Goal: Task Accomplishment & Management: Manage account settings

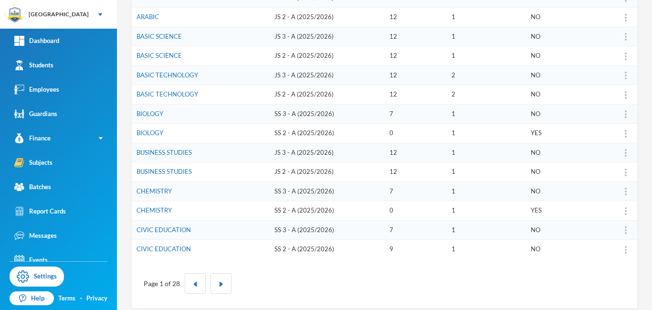
scroll to position [297, 0]
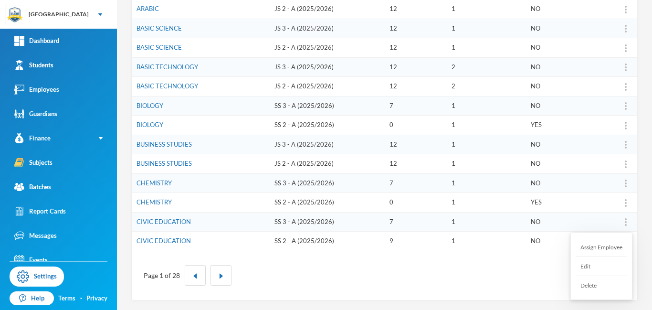
click at [598, 250] on div "Assign Employee" at bounding box center [602, 247] width 52 height 19
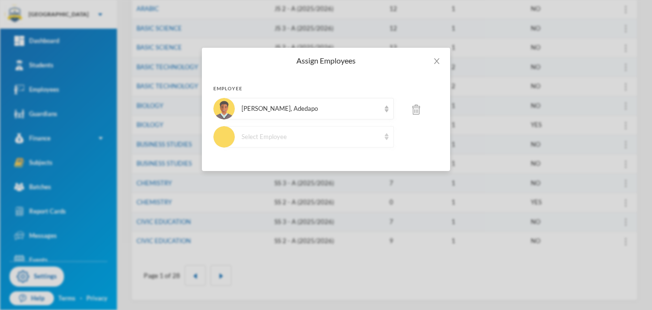
click at [371, 138] on div "Select Employee" at bounding box center [311, 137] width 138 height 10
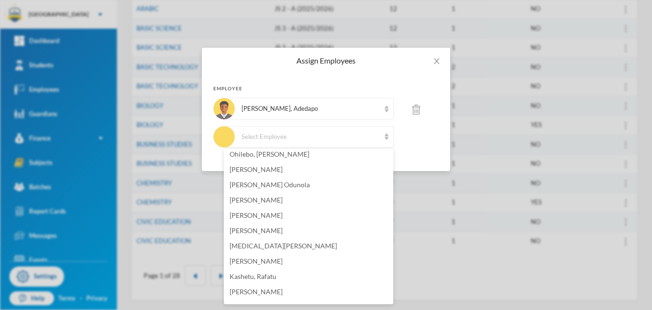
scroll to position [215, 0]
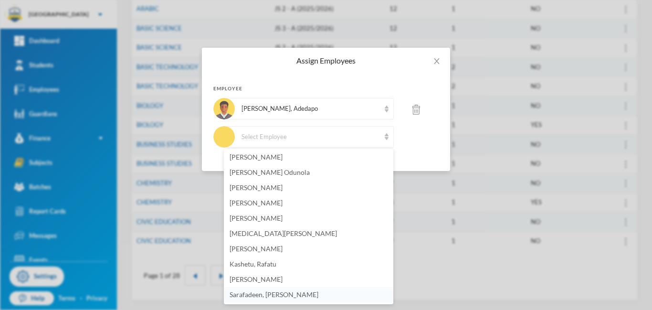
click at [258, 293] on span "Sarafadeen, [PERSON_NAME]" at bounding box center [274, 294] width 89 height 8
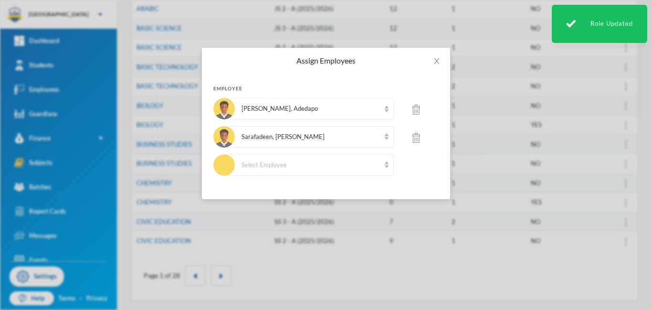
click at [416, 110] on img at bounding box center [417, 110] width 8 height 10
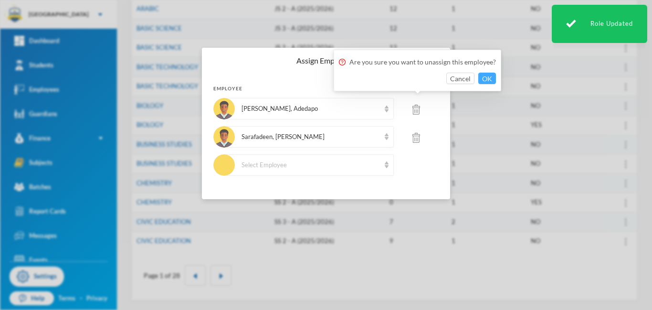
click at [482, 75] on button "OK" at bounding box center [487, 78] width 18 height 11
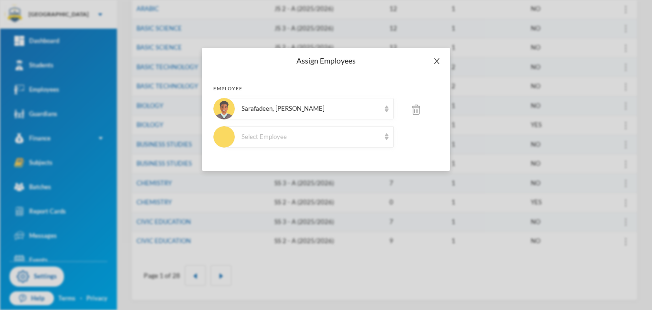
click at [431, 63] on span "Close" at bounding box center [437, 61] width 27 height 27
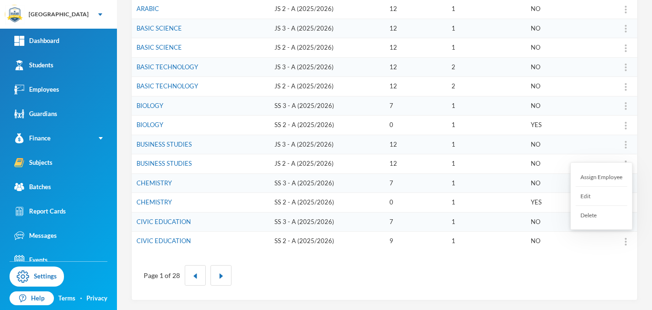
click at [593, 178] on div "Assign Employee" at bounding box center [602, 177] width 52 height 19
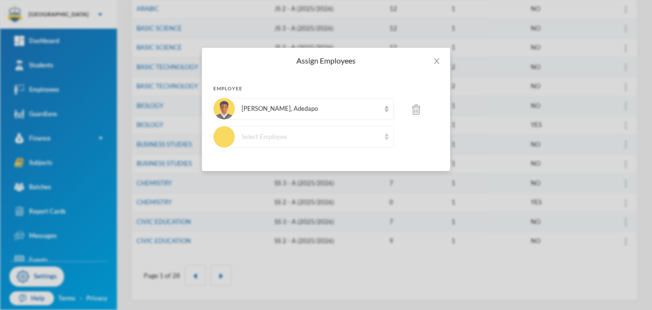
click at [364, 138] on div "Select Employee" at bounding box center [311, 137] width 138 height 10
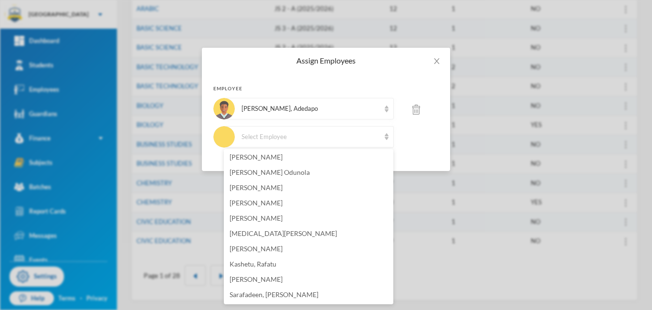
drag, startPoint x: 392, startPoint y: 182, endPoint x: 394, endPoint y: 300, distance: 117.5
click at [394, 300] on body "Khadob College Your Bluebic Account Khadob College Add a New School Dashboard S…" at bounding box center [326, 155] width 652 height 310
click at [288, 297] on span "Sarafadeen, [PERSON_NAME]" at bounding box center [274, 294] width 89 height 8
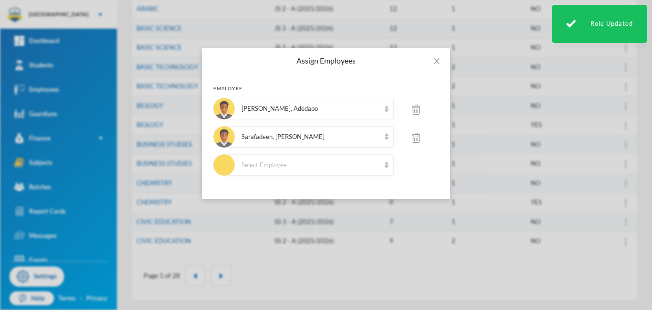
click at [416, 110] on img at bounding box center [417, 110] width 8 height 10
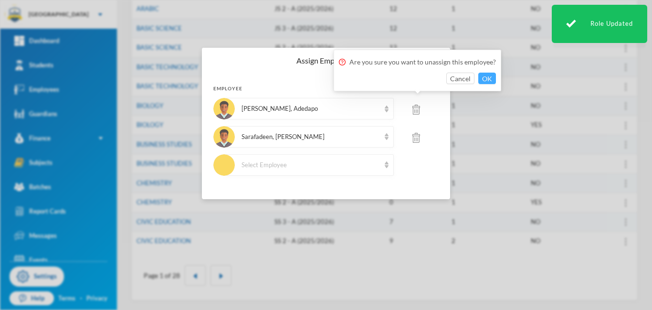
click at [480, 79] on button "OK" at bounding box center [487, 78] width 18 height 11
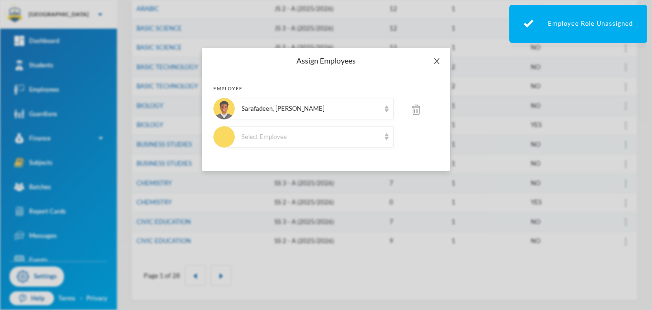
click at [438, 61] on icon "icon: close" at bounding box center [437, 61] width 8 height 8
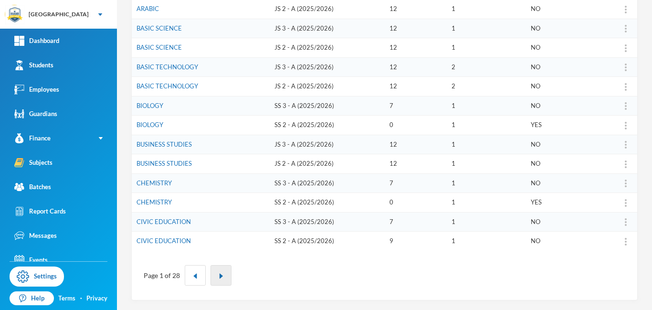
click at [221, 277] on img "button" at bounding box center [221, 276] width 6 height 6
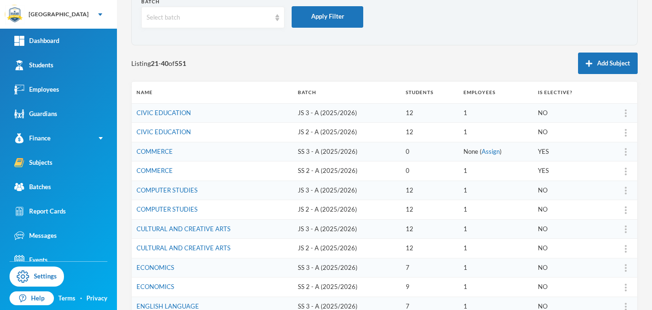
scroll to position [0, 0]
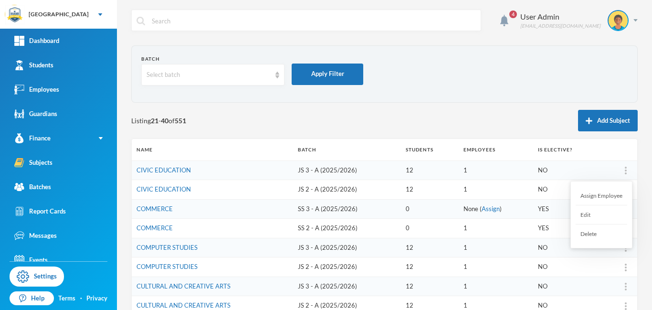
click at [625, 172] on img at bounding box center [626, 171] width 2 height 8
click at [609, 197] on div "Assign Employee" at bounding box center [602, 195] width 52 height 19
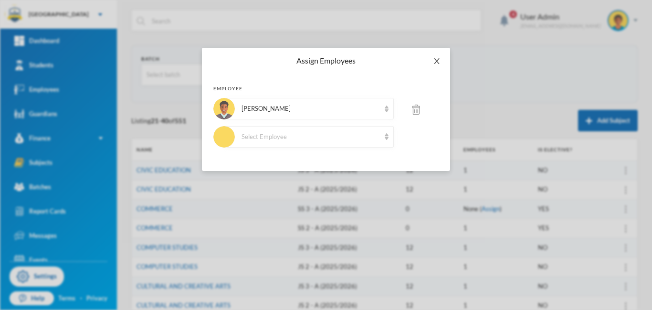
click at [437, 60] on icon "icon: close" at bounding box center [436, 61] width 5 height 6
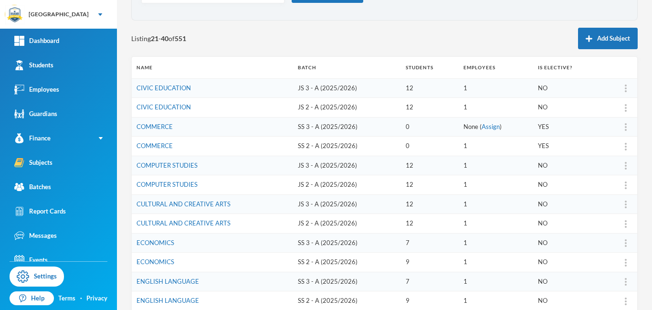
scroll to position [297, 0]
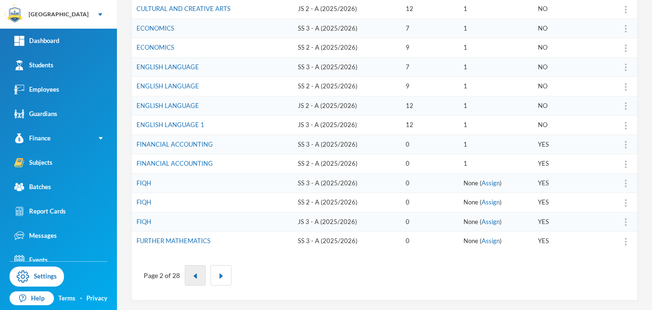
click at [195, 276] on img "button" at bounding box center [195, 276] width 6 height 6
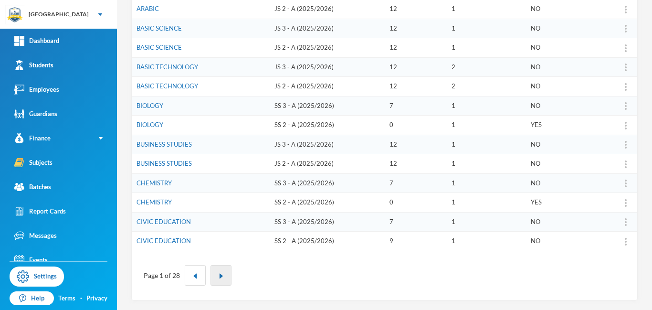
click at [219, 275] on img "button" at bounding box center [221, 276] width 6 height 6
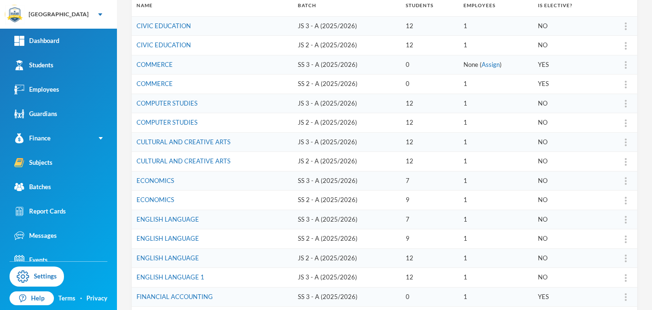
scroll to position [13, 0]
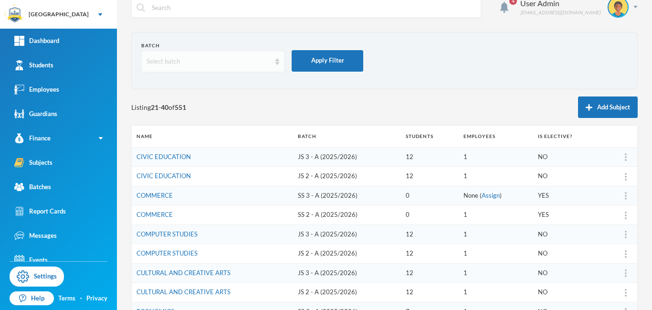
click at [265, 59] on div "Select batch" at bounding box center [209, 62] width 124 height 10
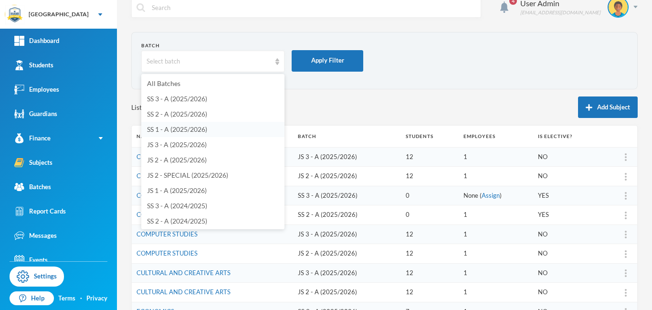
click at [196, 128] on span "SS 1 - A (2025/2026)" at bounding box center [177, 129] width 60 height 8
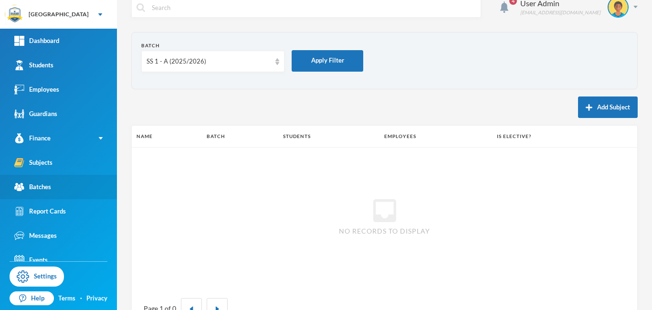
click at [37, 188] on div "Batches" at bounding box center [32, 187] width 37 height 10
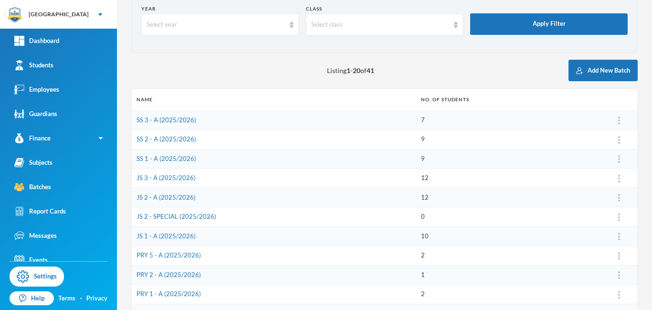
scroll to position [56, 0]
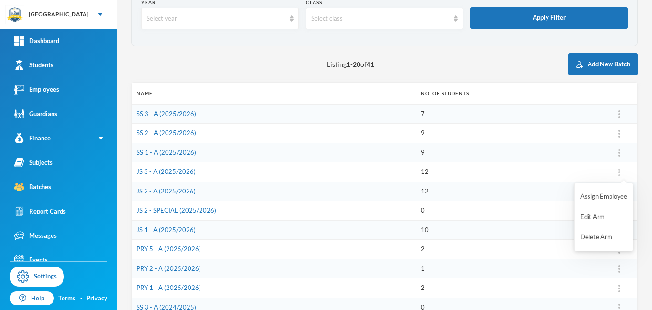
click at [618, 172] on img at bounding box center [619, 173] width 2 height 8
click at [178, 153] on link "SS 1 - A (2025/2026)" at bounding box center [167, 153] width 60 height 8
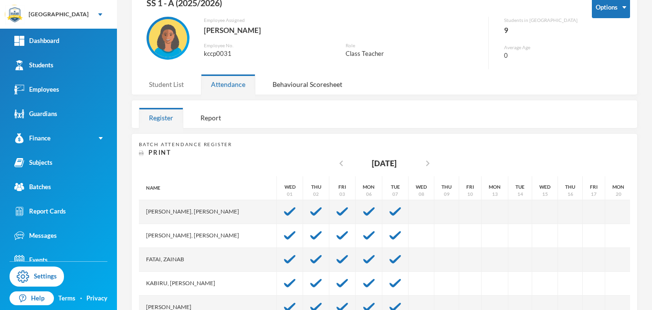
click at [177, 82] on div "Student List" at bounding box center [166, 84] width 55 height 21
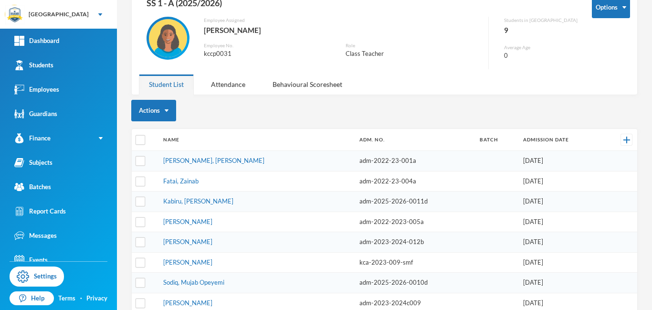
click at [489, 68] on div "Employee Assigned Afolabi, Victoria Inioluwa Employee No. kccp0031 Role Class T…" at bounding box center [314, 43] width 350 height 53
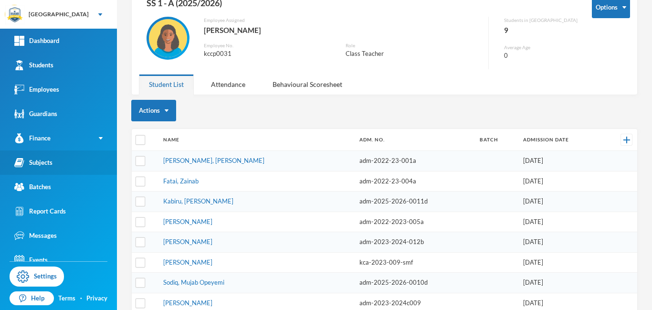
click at [38, 165] on div "Subjects" at bounding box center [33, 163] width 38 height 10
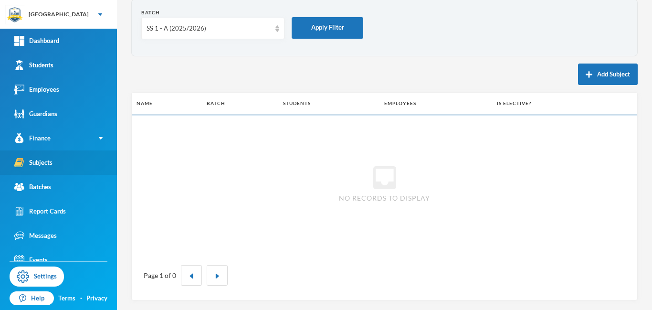
scroll to position [46, 0]
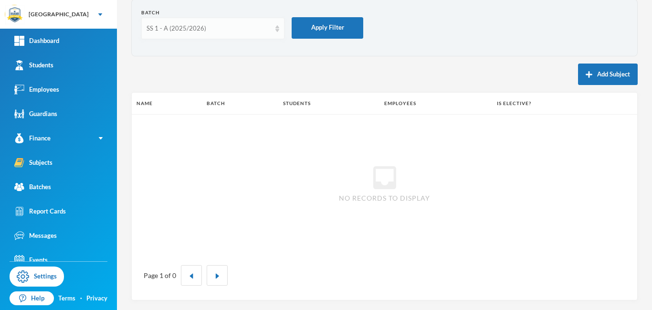
click at [209, 31] on div "SS 1 - A (2025/2026)" at bounding box center [209, 29] width 124 height 10
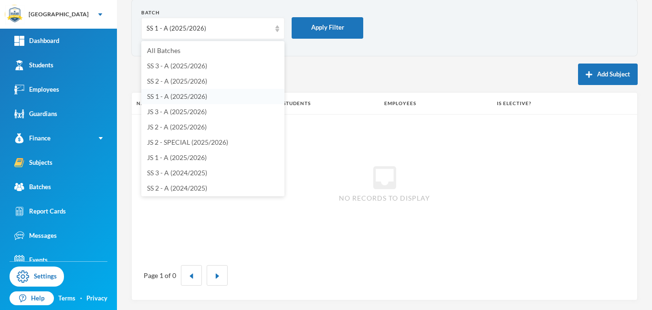
click at [185, 96] on span "SS 1 - A (2025/2026)" at bounding box center [177, 96] width 60 height 8
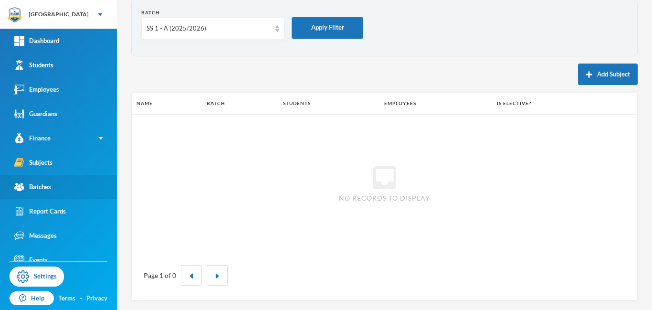
click at [42, 187] on div "Batches" at bounding box center [32, 187] width 37 height 10
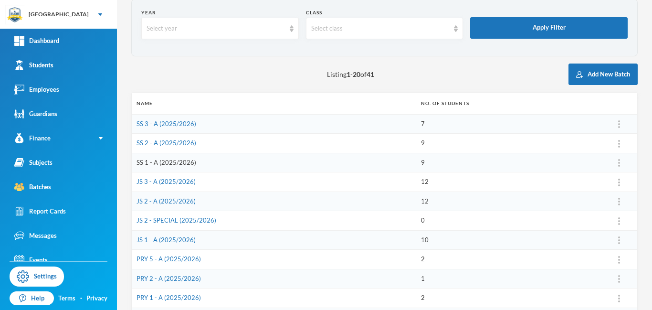
click at [174, 164] on link "SS 1 - A (2025/2026)" at bounding box center [167, 163] width 60 height 8
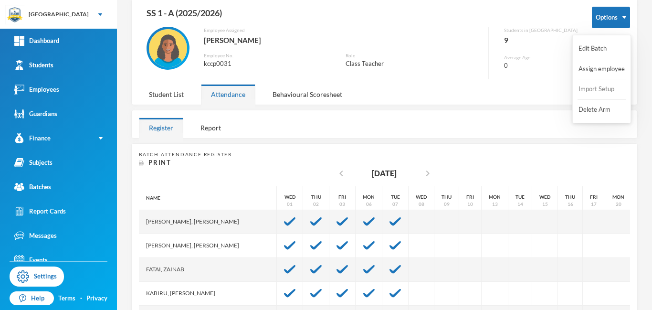
click at [595, 89] on button "Import Setup" at bounding box center [597, 89] width 38 height 17
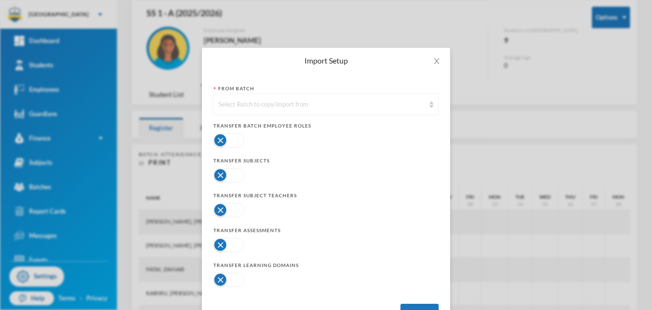
click at [251, 103] on div "Select Batch to copy/import from" at bounding box center [322, 105] width 206 height 10
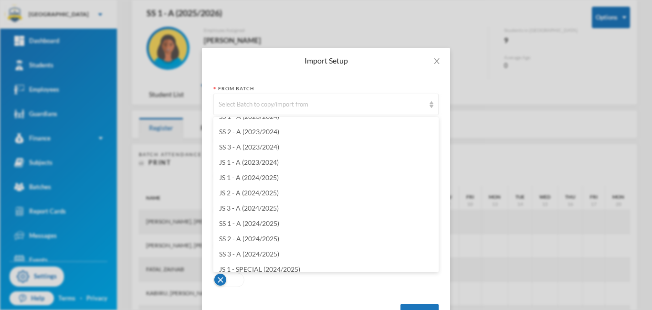
scroll to position [314, 0]
click at [242, 212] on span "JS 3 - A (2024/2025)" at bounding box center [249, 210] width 60 height 8
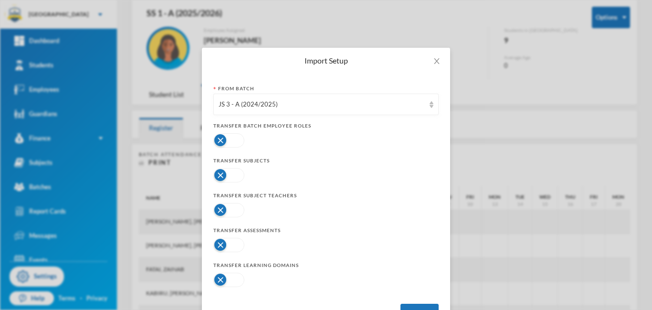
click at [240, 178] on button "button" at bounding box center [228, 175] width 31 height 14
click at [355, 109] on div "JS 3 - A (2024/2025)" at bounding box center [322, 105] width 206 height 10
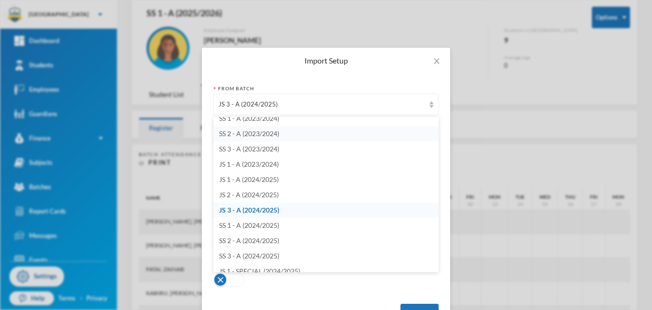
scroll to position [308, 0]
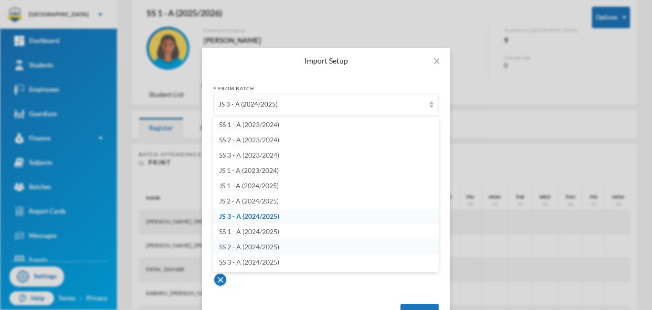
click at [247, 247] on span "SS 2 - A (2024/2025)" at bounding box center [249, 247] width 60 height 8
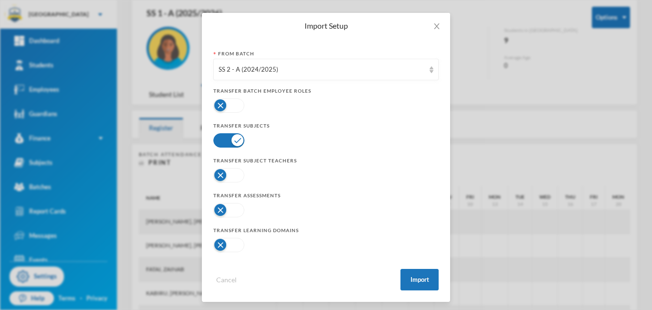
scroll to position [38, 0]
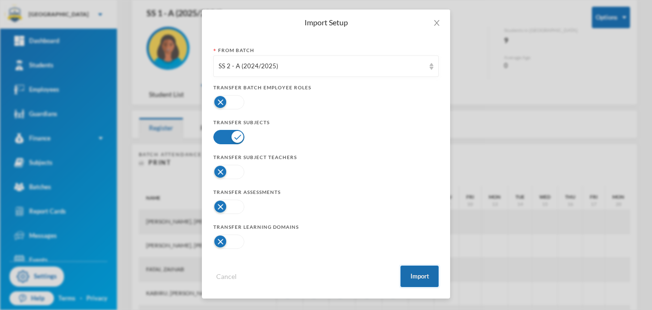
click at [420, 277] on button "Import" at bounding box center [420, 275] width 38 height 21
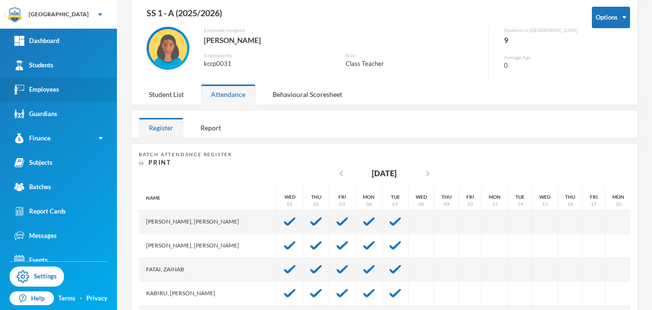
click at [38, 85] on div "Employees" at bounding box center [36, 90] width 45 height 10
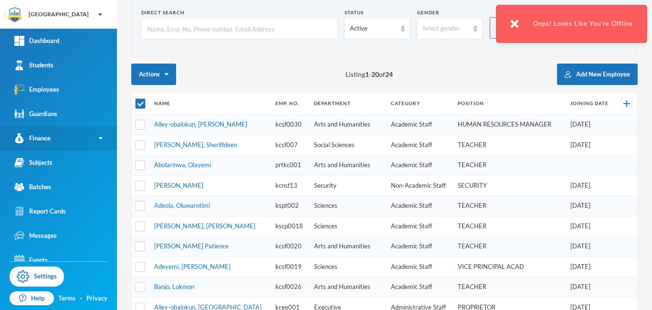
click at [51, 149] on link "Finance" at bounding box center [58, 138] width 117 height 24
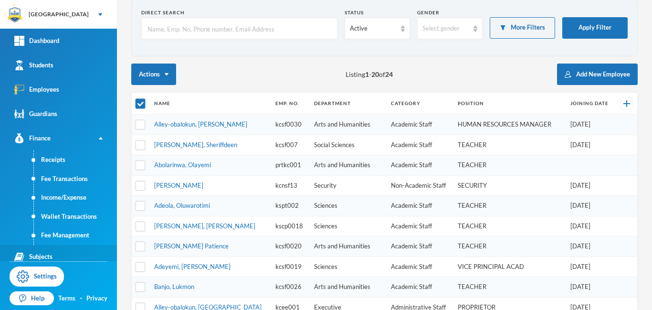
click at [36, 255] on div "Subjects" at bounding box center [33, 257] width 38 height 10
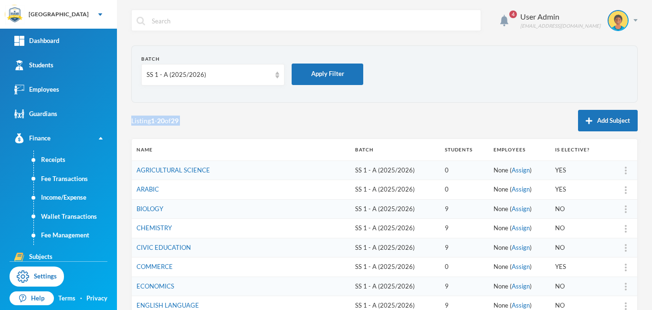
drag, startPoint x: 652, startPoint y: 90, endPoint x: 651, endPoint y: 64, distance: 25.8
click at [651, 64] on div "4 User Admin admin@bluebic.com Batch SS 1 - A (2025/2026) Apply Filter Listing …" at bounding box center [384, 155] width 535 height 310
click at [437, 82] on form "Batch SS 1 - A (2025/2026) Apply Filter" at bounding box center [384, 73] width 487 height 37
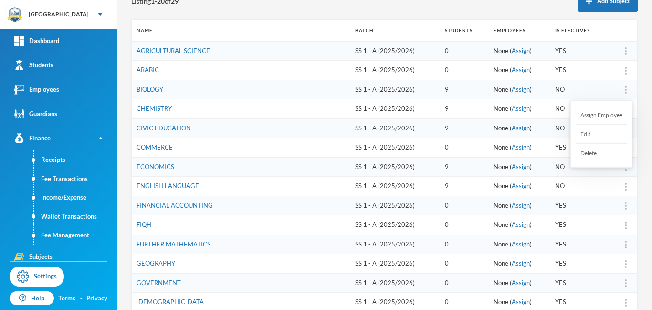
click at [599, 119] on div "Assign Employee" at bounding box center [602, 115] width 52 height 19
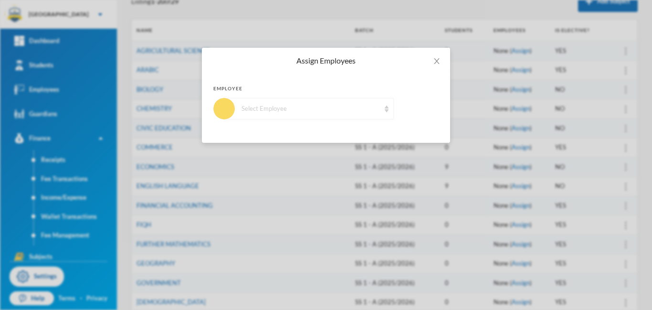
click at [356, 112] on div "Select Employee" at bounding box center [311, 109] width 138 height 10
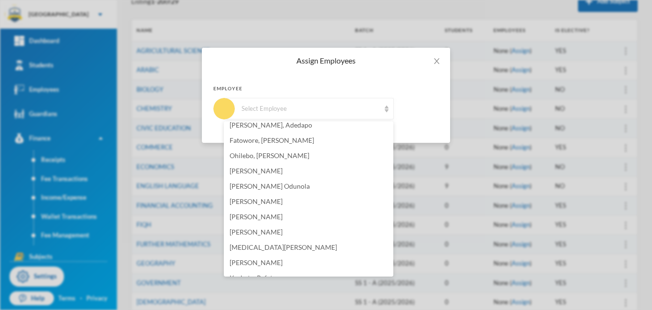
scroll to position [175, 0]
drag, startPoint x: 392, startPoint y: 159, endPoint x: 394, endPoint y: 233, distance: 73.6
click at [394, 233] on body "Khadob College Your Bluebic Account Khadob College Add a New School Dashboard S…" at bounding box center [326, 155] width 652 height 310
click at [282, 199] on span "[PERSON_NAME]" at bounding box center [256, 200] width 53 height 8
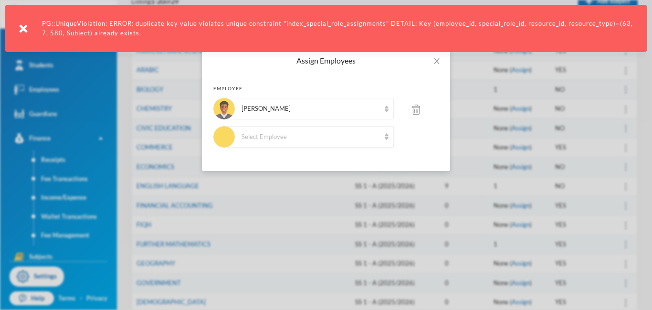
click at [21, 30] on img at bounding box center [23, 28] width 9 height 9
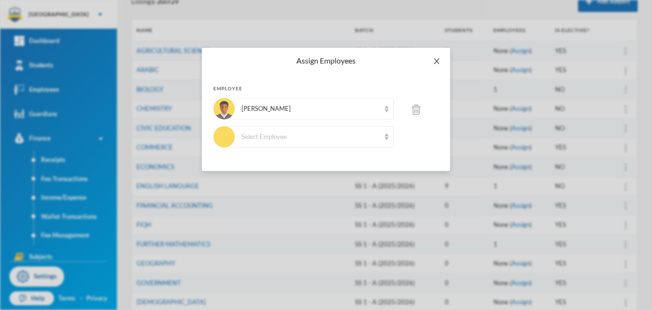
click at [437, 61] on icon "icon: close" at bounding box center [436, 61] width 5 height 6
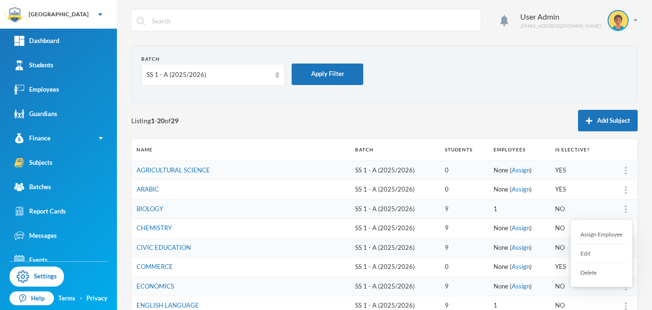
click at [627, 208] on div at bounding box center [625, 209] width 13 height 10
click at [604, 237] on div "Assign Employee" at bounding box center [602, 234] width 52 height 19
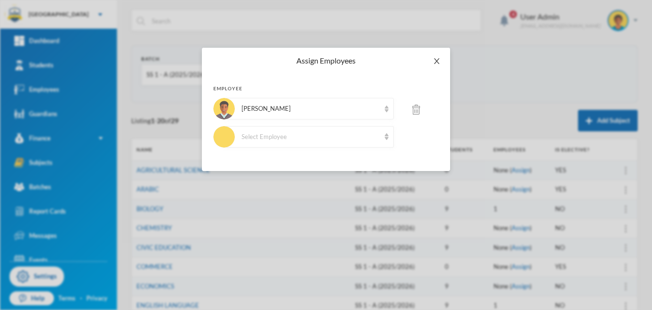
click at [437, 64] on icon "icon: close" at bounding box center [437, 61] width 8 height 8
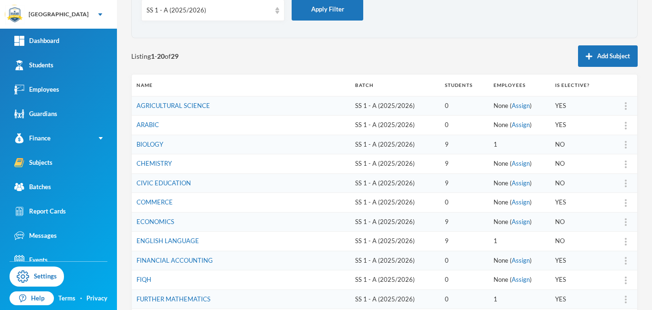
scroll to position [77, 0]
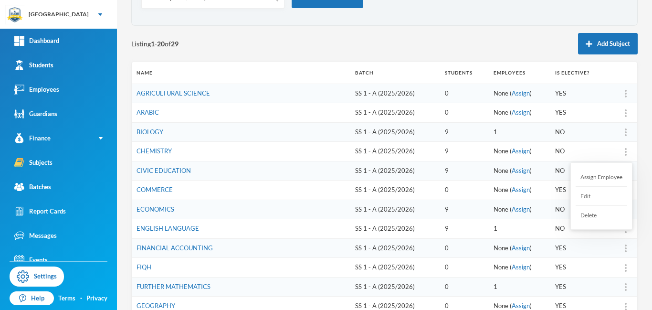
click at [628, 151] on div at bounding box center [625, 152] width 13 height 10
click at [598, 182] on div "Assign Employee" at bounding box center [602, 177] width 52 height 19
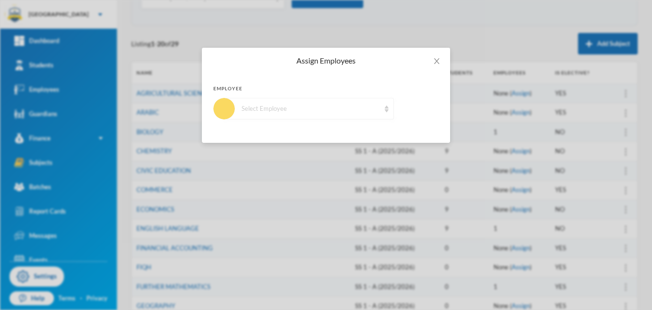
click at [250, 106] on div "Select Employee" at bounding box center [311, 109] width 138 height 10
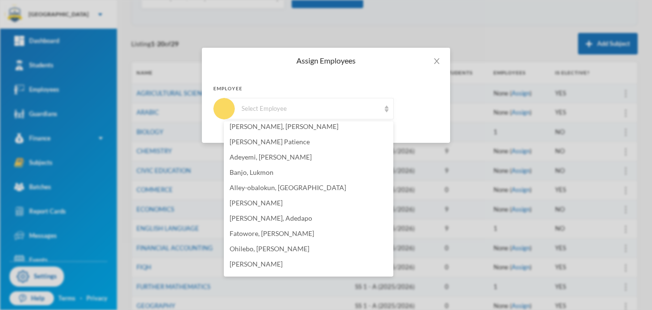
scroll to position [82, 0]
click at [284, 155] on span "Adeyemi, [PERSON_NAME]" at bounding box center [271, 156] width 82 height 8
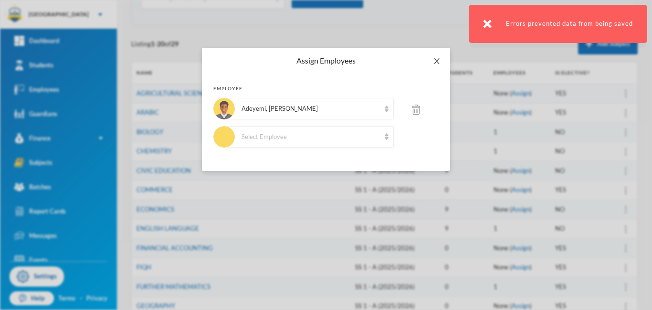
click at [437, 63] on icon "icon: close" at bounding box center [437, 61] width 8 height 8
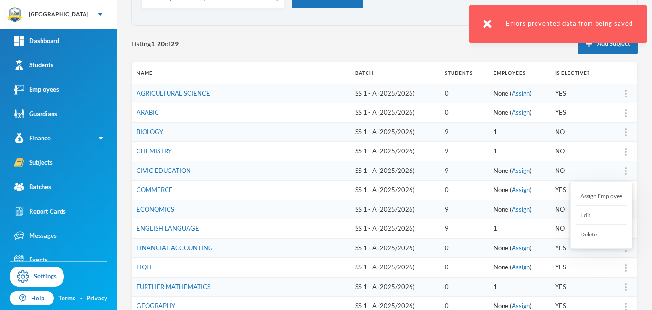
click at [618, 196] on div "Assign Employee" at bounding box center [602, 196] width 52 height 19
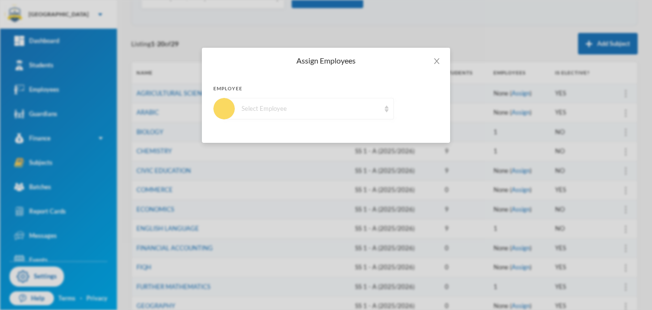
click at [274, 107] on div "Select Employee" at bounding box center [311, 109] width 138 height 10
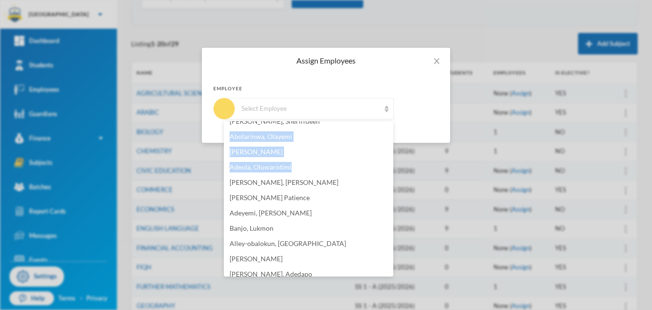
drag, startPoint x: 390, startPoint y: 156, endPoint x: 393, endPoint y: 167, distance: 11.2
click at [393, 167] on ul "[PERSON_NAME], [PERSON_NAME] [PERSON_NAME], Sheriffdeen Abolarinwa, [PERSON_NAM…" at bounding box center [309, 198] width 170 height 155
click at [302, 143] on li "[PERSON_NAME]" at bounding box center [309, 150] width 170 height 15
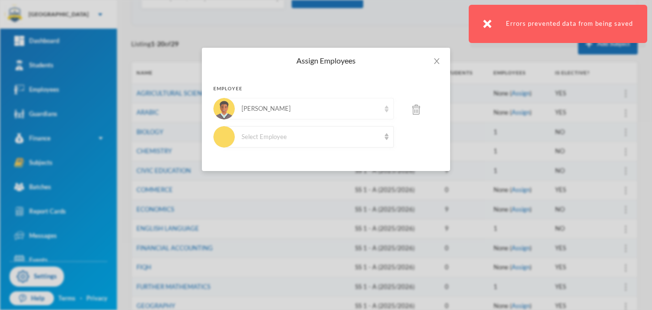
click at [365, 114] on div "[PERSON_NAME]" at bounding box center [309, 108] width 170 height 21
click at [385, 113] on div "[PERSON_NAME]" at bounding box center [309, 108] width 170 height 21
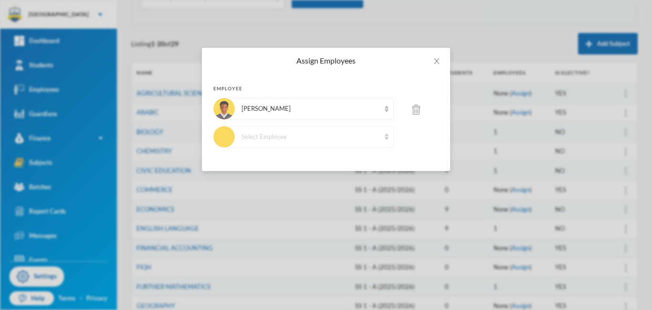
click at [387, 139] on img at bounding box center [387, 136] width 4 height 7
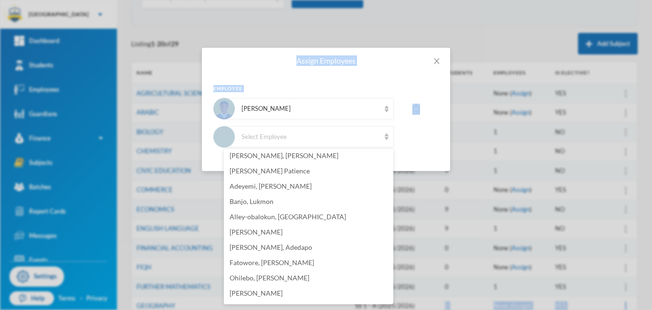
scroll to position [215, 0]
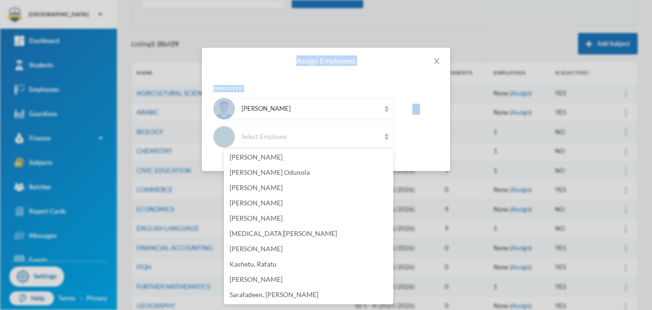
drag, startPoint x: 390, startPoint y: 167, endPoint x: 400, endPoint y: 332, distance: 166.0
click at [400, 309] on html "Khadob College Your Bluebic Account Khadob College Add a New School Dashboard S…" at bounding box center [326, 155] width 652 height 310
click at [298, 297] on span "Sarafadeen, [PERSON_NAME]" at bounding box center [274, 294] width 89 height 8
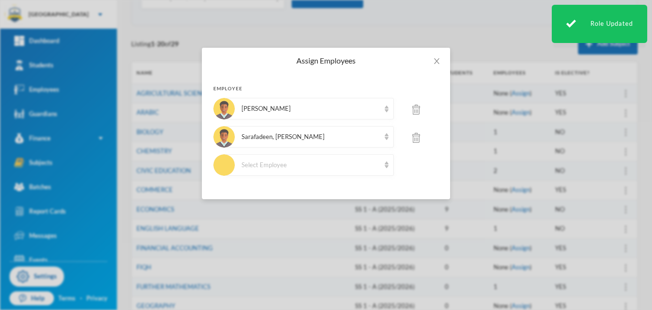
click at [416, 108] on img at bounding box center [417, 110] width 8 height 10
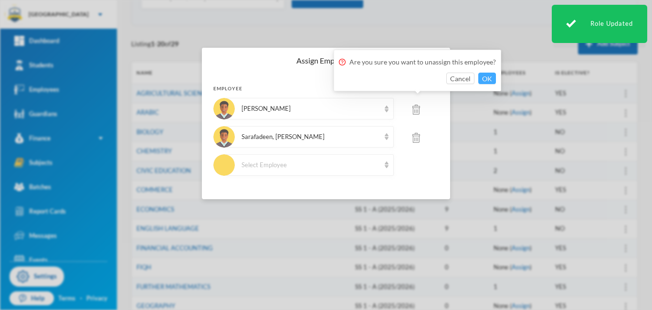
click at [486, 77] on button "OK" at bounding box center [487, 78] width 18 height 11
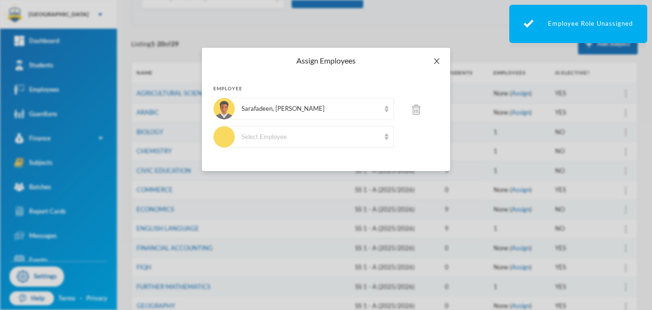
click at [437, 64] on icon "icon: close" at bounding box center [437, 61] width 8 height 8
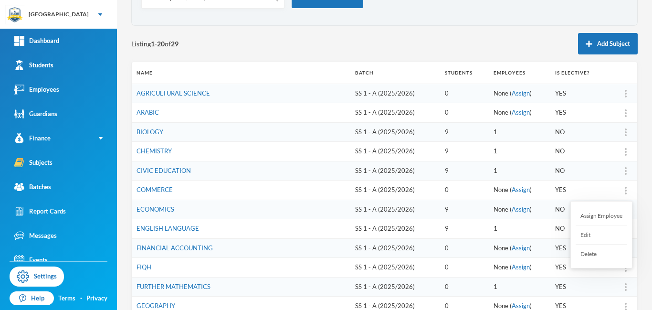
click at [588, 219] on div "Assign Employee" at bounding box center [602, 215] width 52 height 19
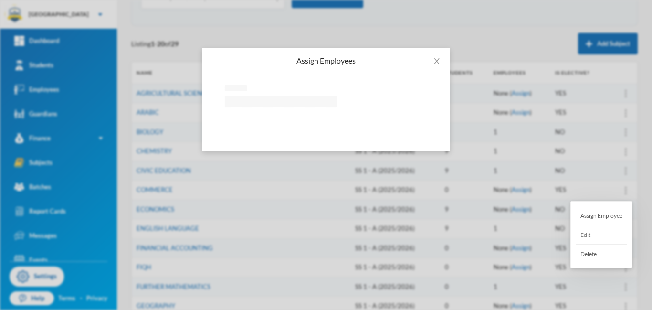
click at [588, 219] on div "Assign Employee" at bounding box center [602, 215] width 52 height 19
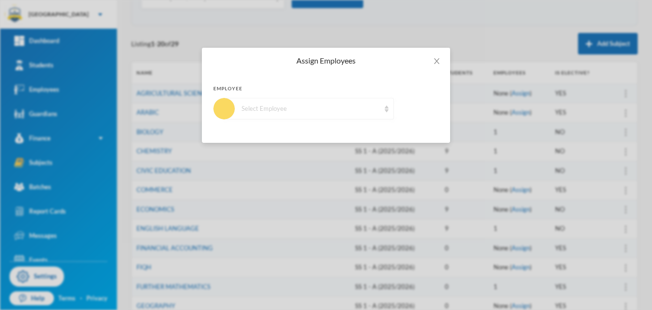
click at [254, 110] on div "Select Employee" at bounding box center [311, 109] width 138 height 10
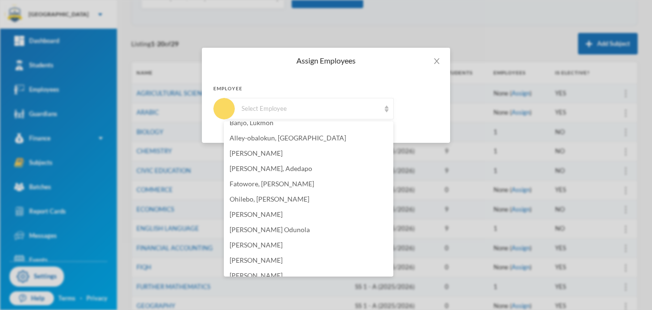
scroll to position [79, 0]
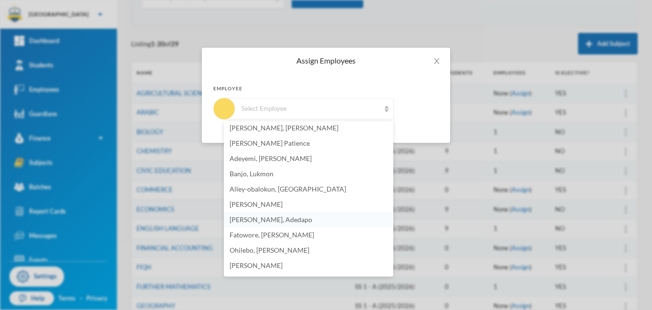
click at [253, 220] on span "[PERSON_NAME], Adedapo" at bounding box center [271, 219] width 83 height 8
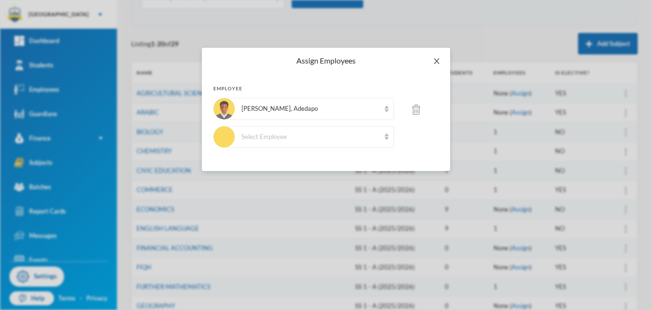
click at [437, 64] on icon "icon: close" at bounding box center [437, 61] width 8 height 8
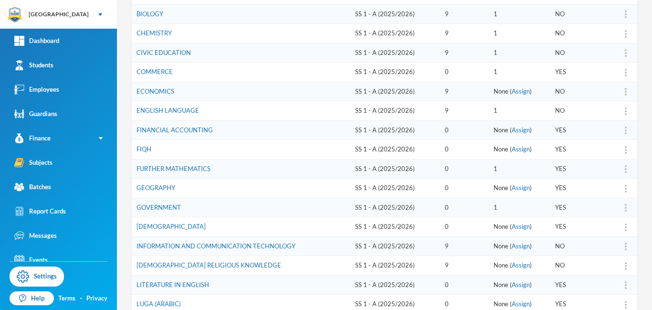
scroll to position [196, 0]
click at [608, 117] on div "Assign Employee" at bounding box center [602, 115] width 52 height 19
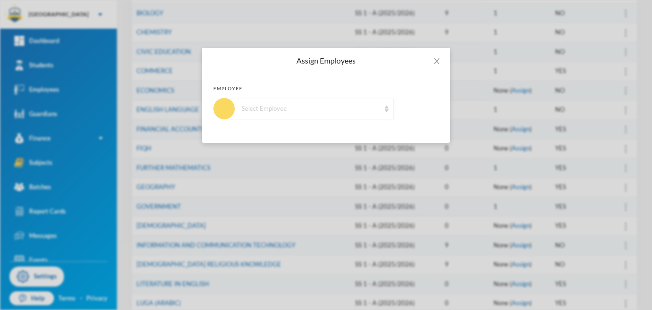
click at [304, 107] on div "Select Employee" at bounding box center [311, 109] width 138 height 10
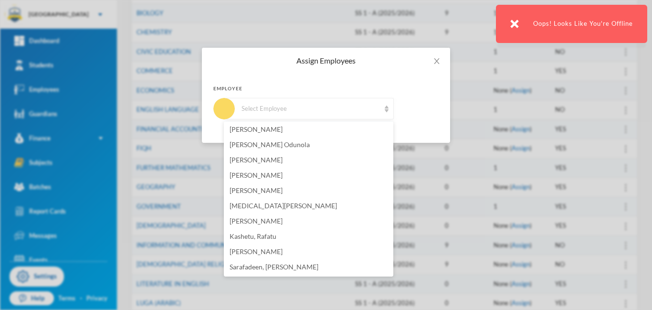
scroll to position [201, 0]
click at [340, 108] on div "Select Employee" at bounding box center [311, 109] width 138 height 10
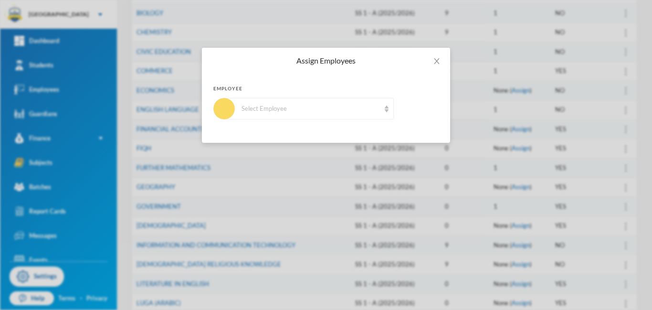
click at [404, 111] on div "Select Employee" at bounding box center [325, 108] width 225 height 21
click at [436, 62] on icon "icon: close" at bounding box center [437, 61] width 8 height 8
